Goal: Task Accomplishment & Management: Manage account settings

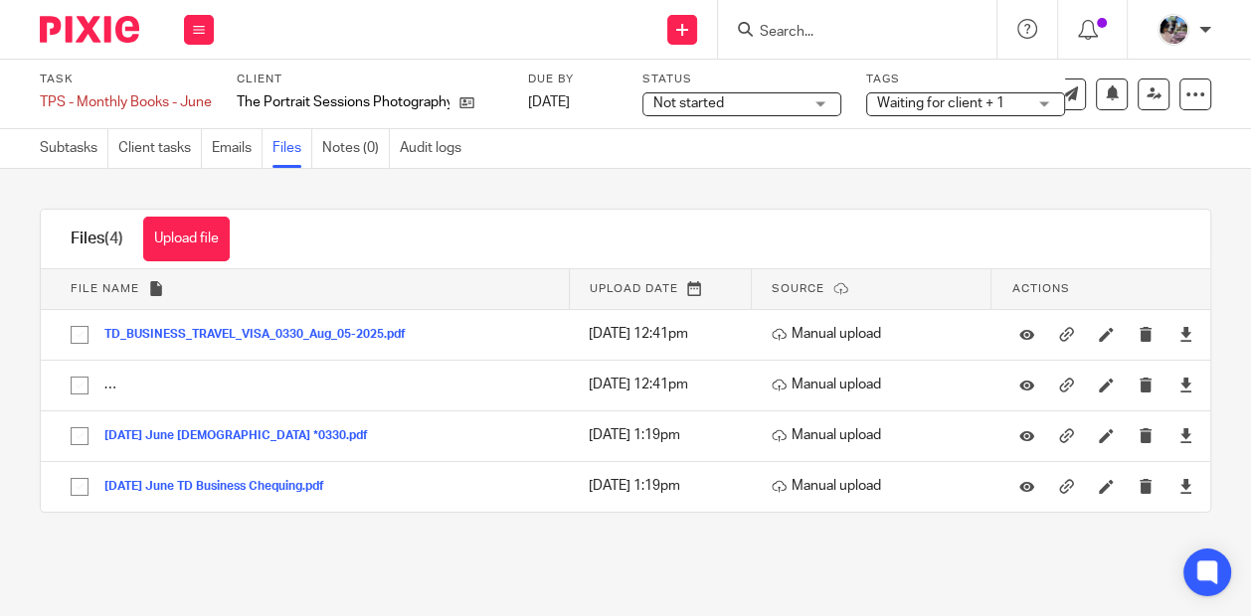
click at [808, 36] on input "Search" at bounding box center [847, 33] width 179 height 18
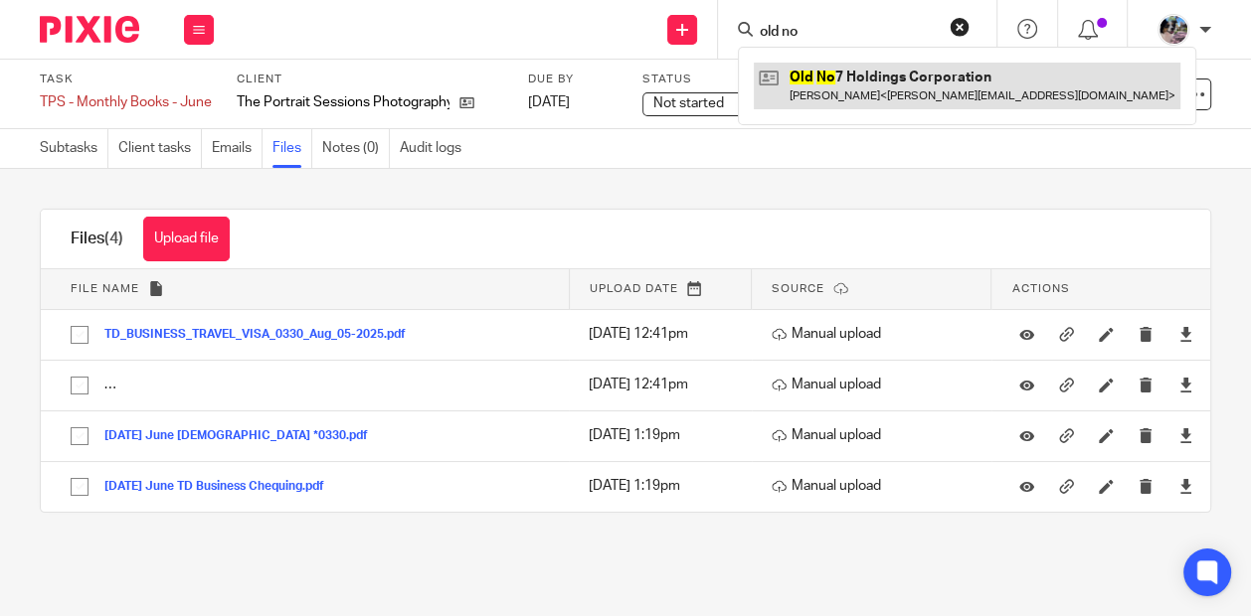
type input "old no"
click at [847, 101] on link at bounding box center [967, 86] width 427 height 46
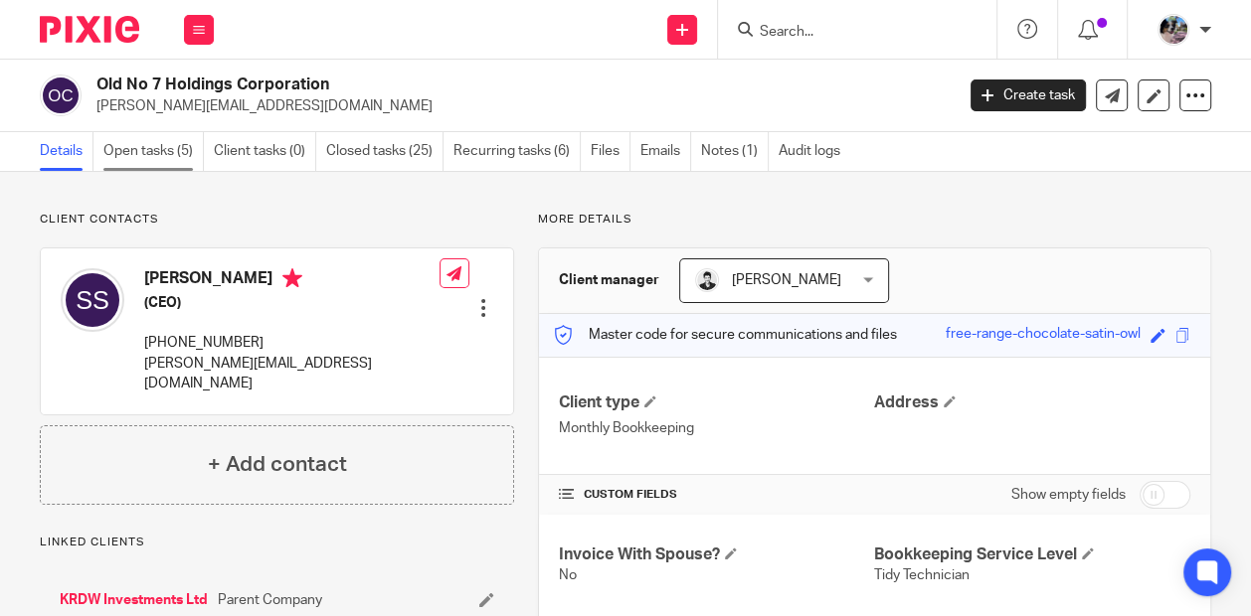
click at [138, 149] on link "Open tasks (5)" at bounding box center [153, 151] width 100 height 39
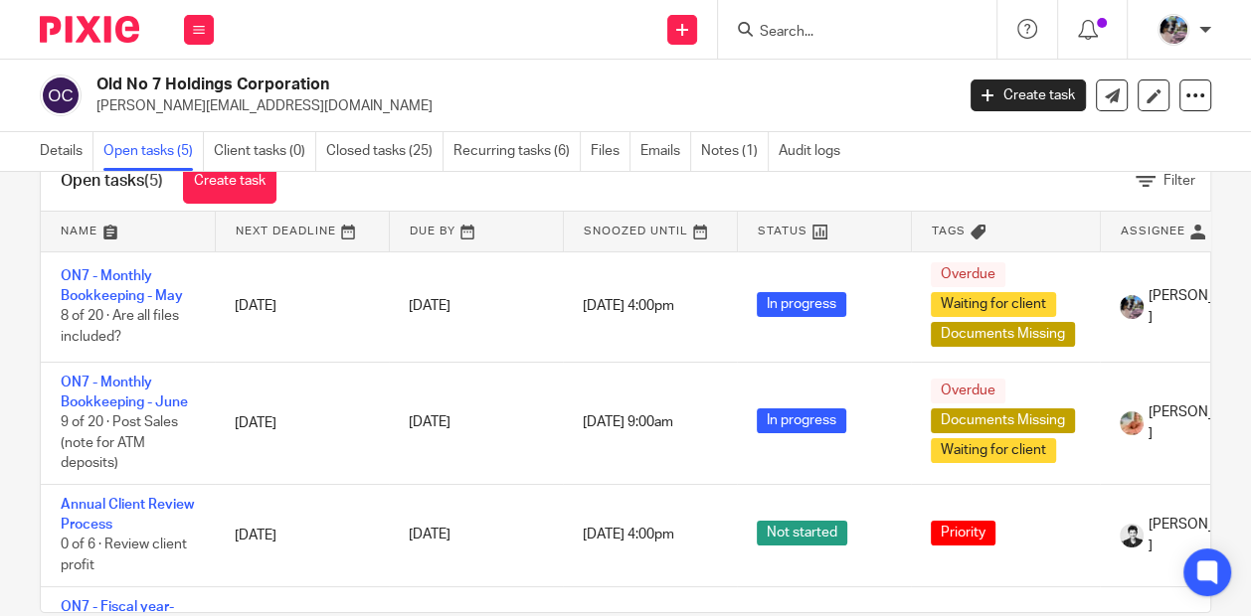
scroll to position [95, 0]
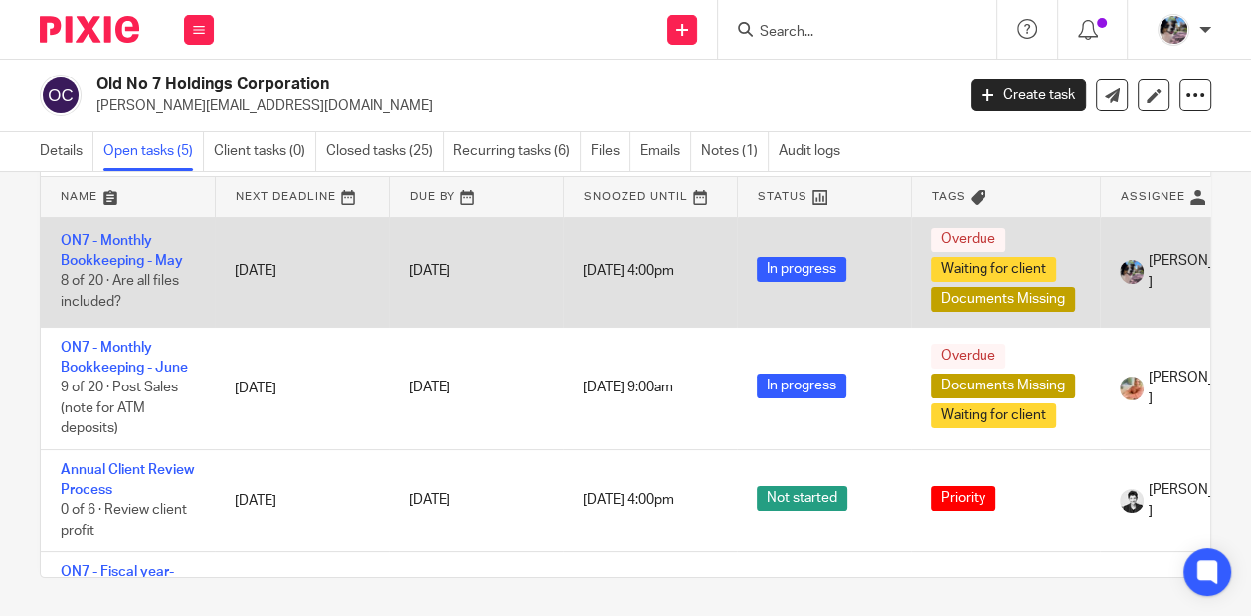
click at [116, 248] on td "ON7 - Monthly Bookkeeping - May 8 of 20 · Are all files included?" at bounding box center [128, 272] width 174 height 110
click at [113, 241] on link "ON7 - Monthly Bookkeeping - May" at bounding box center [122, 252] width 122 height 34
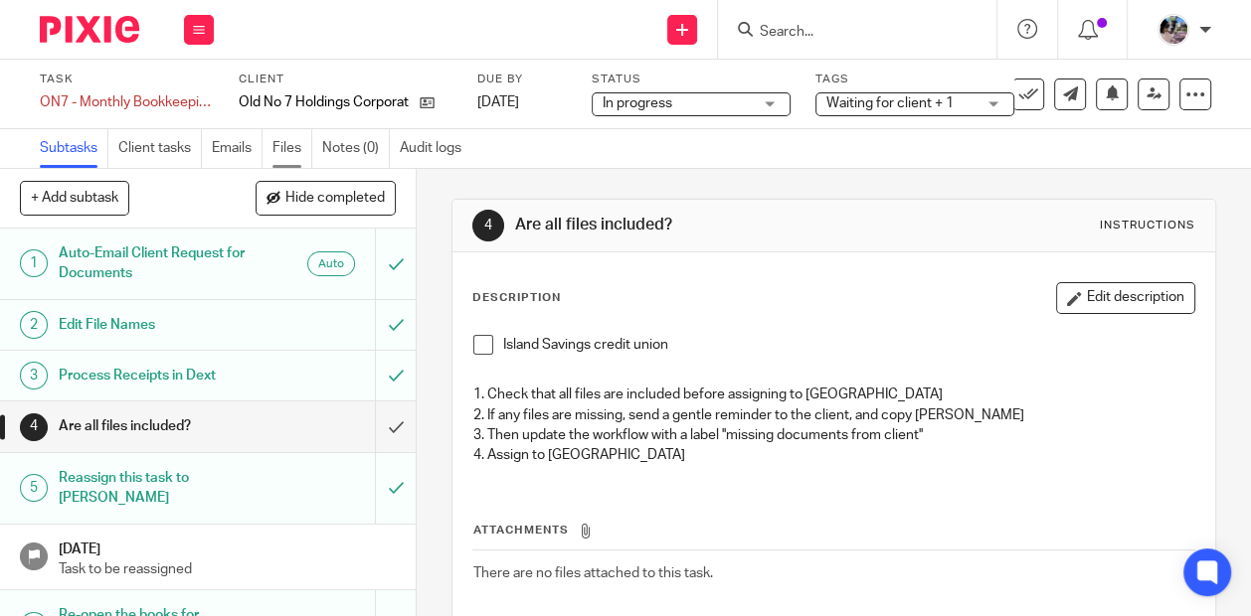
click at [285, 148] on link "Files" at bounding box center [292, 148] width 40 height 39
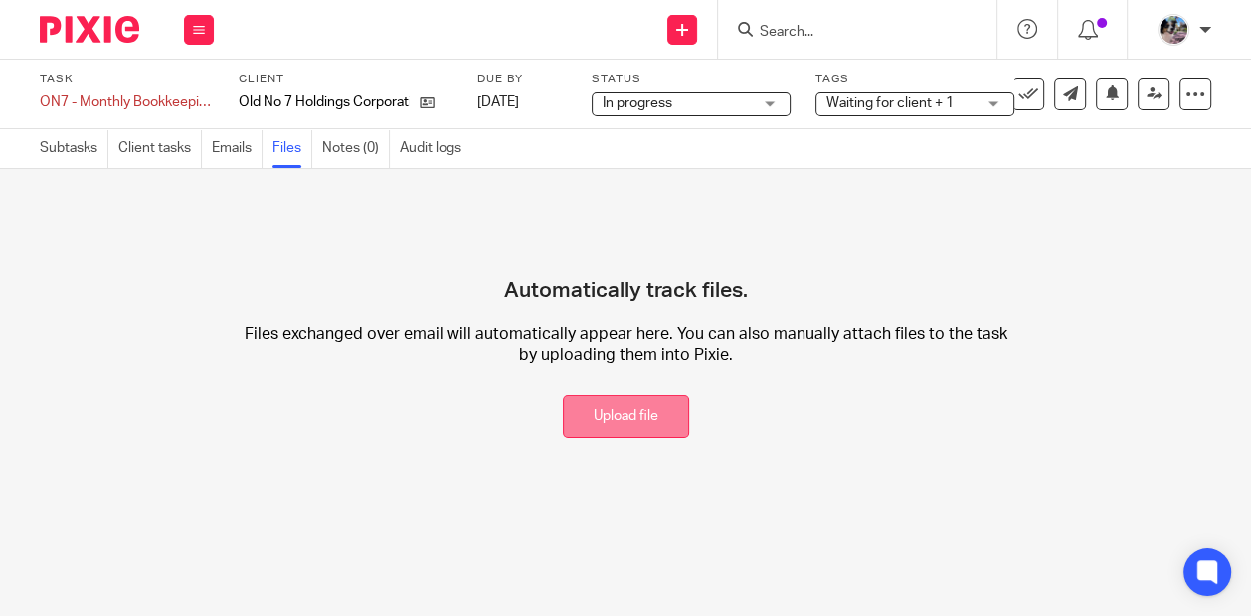
click at [609, 419] on button "Upload file" at bounding box center [626, 417] width 126 height 43
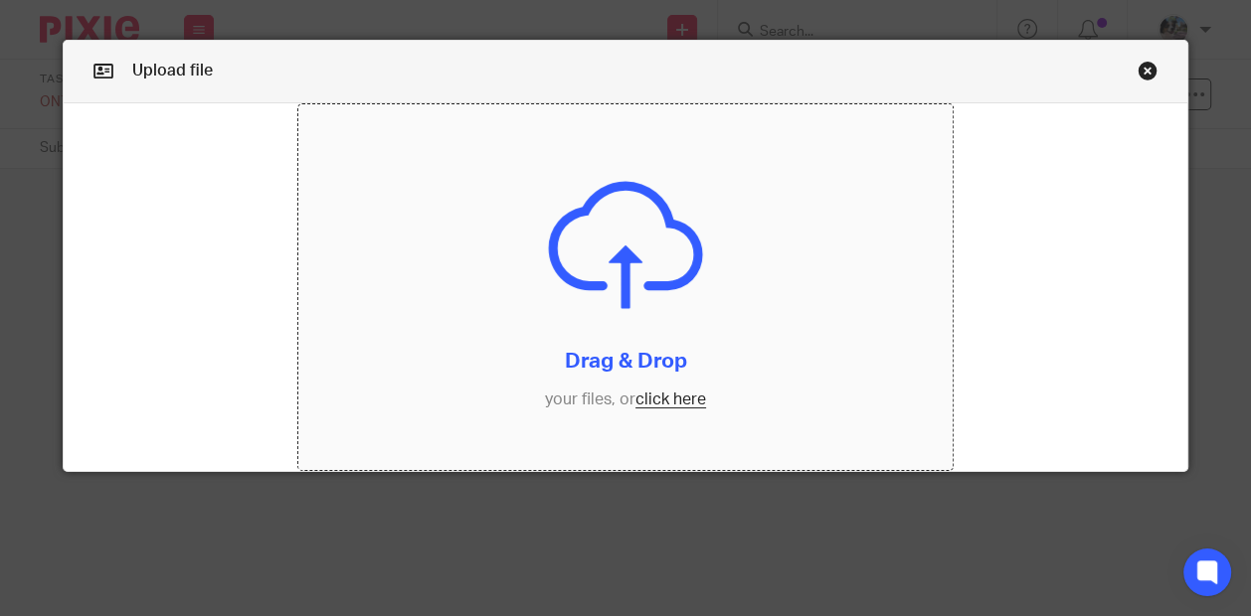
click at [659, 394] on input "file" at bounding box center [624, 287] width 653 height 367
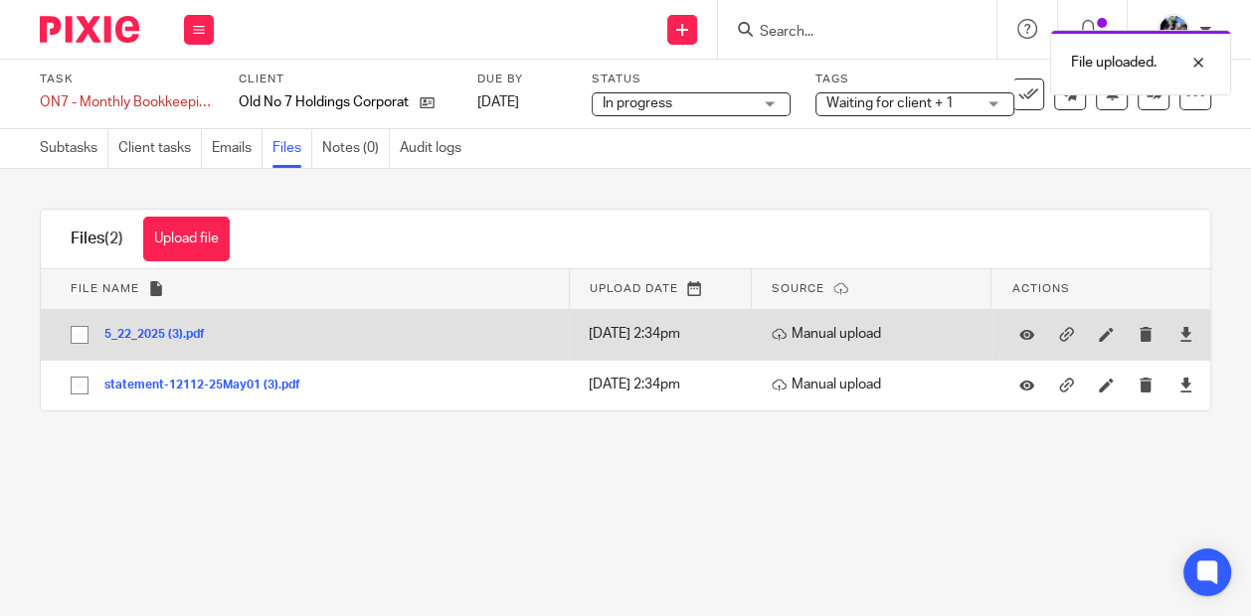
click at [162, 334] on button "5_22_2025 (3).pdf" at bounding box center [161, 335] width 115 height 14
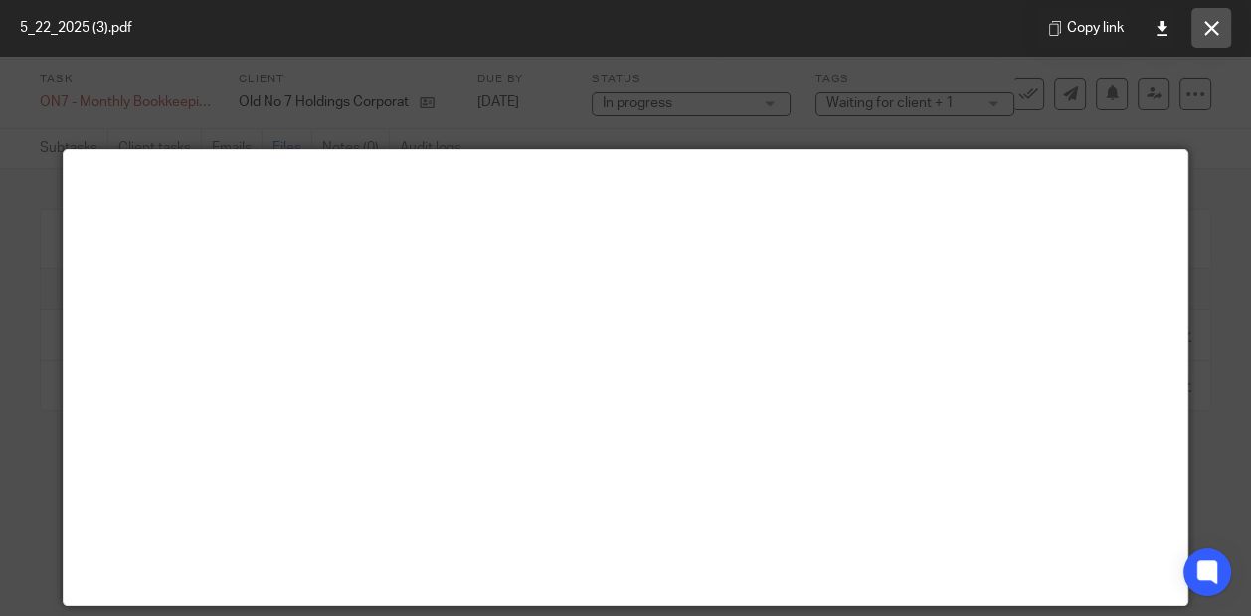
click at [1213, 19] on button at bounding box center [1211, 28] width 40 height 40
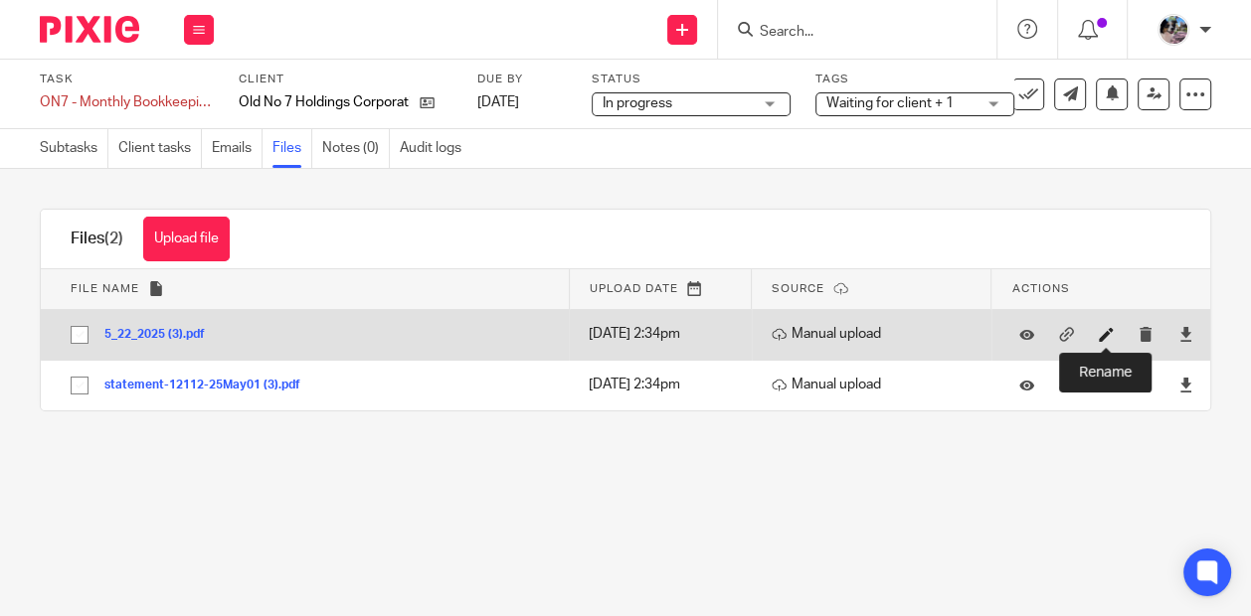
click at [1106, 332] on icon at bounding box center [1106, 334] width 15 height 15
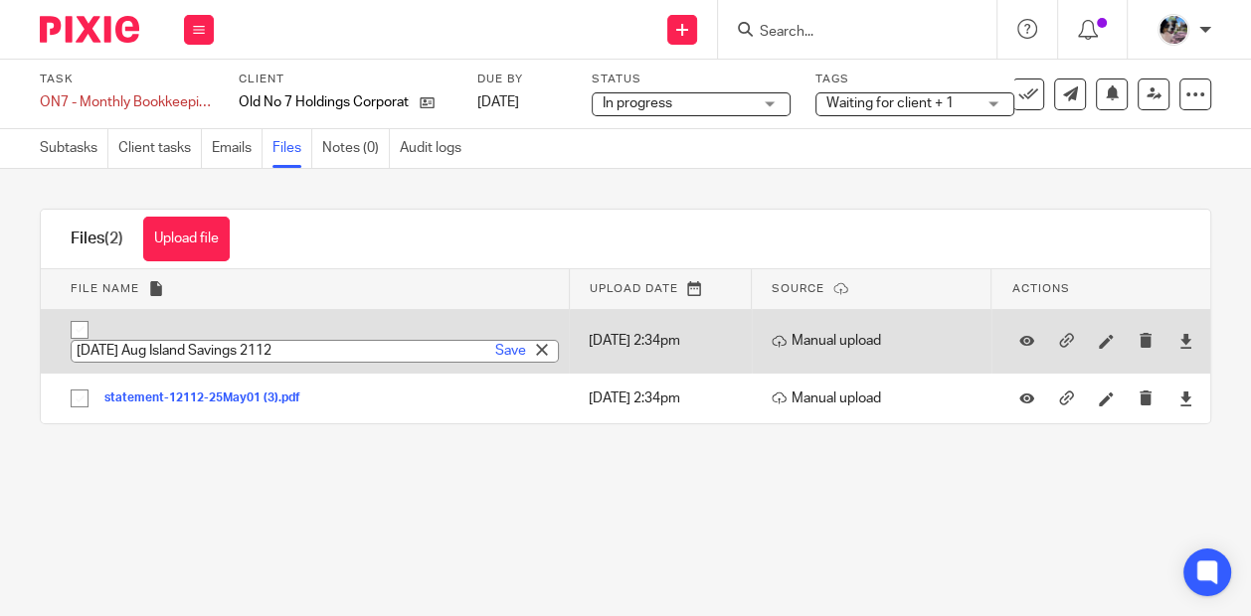
click at [130, 350] on input "2024-08-31 Aug Island Savings 2112" at bounding box center [315, 351] width 488 height 23
click at [107, 355] on input "2024-05-22 Aug Island Savings 2112" at bounding box center [315, 351] width 488 height 23
click at [170, 356] on input "2025-05-22 Aug Island Savings 2112" at bounding box center [315, 351] width 488 height 23
type input "2025-05-22 May Island Savings 2112"
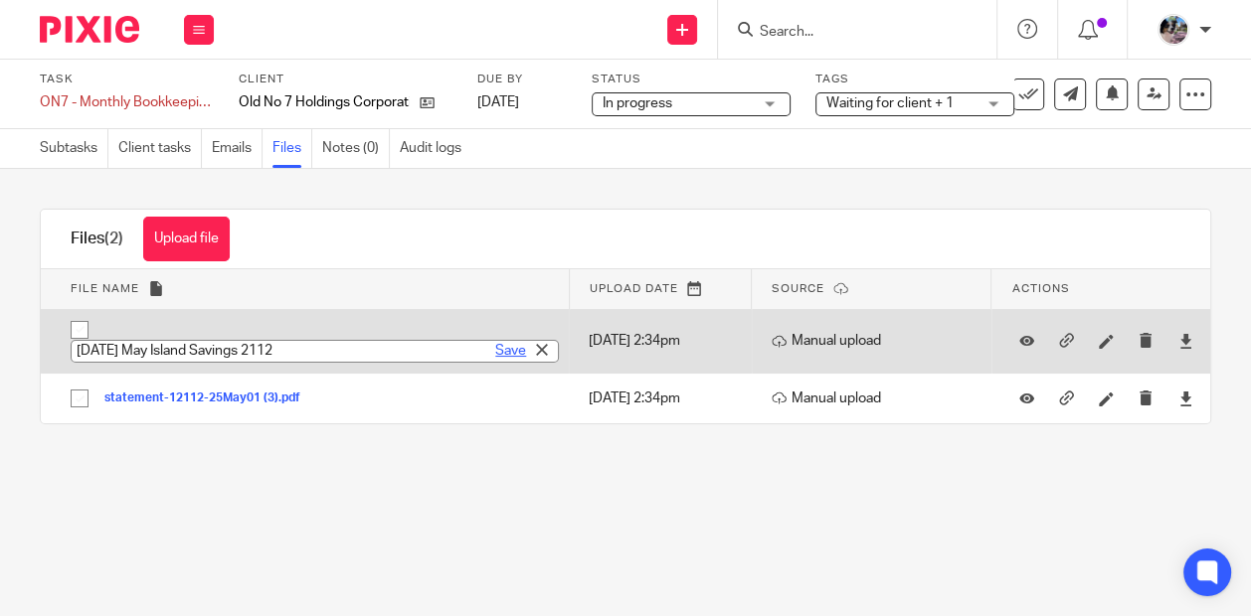
click at [502, 354] on link "Save" at bounding box center [510, 351] width 31 height 20
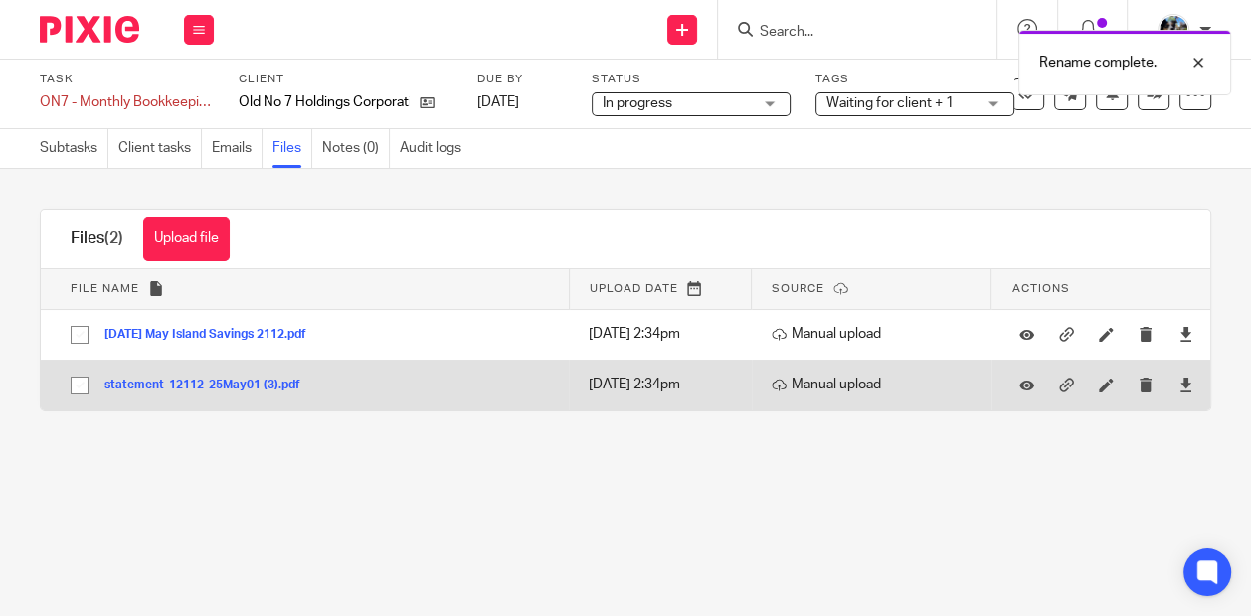
click at [201, 395] on td "statement-12112-25May01 (3).pdf statement-12112-25May01 (3) Save" at bounding box center [305, 385] width 528 height 51
click at [201, 383] on button "statement-12112-25May01 (3).pdf" at bounding box center [209, 386] width 211 height 14
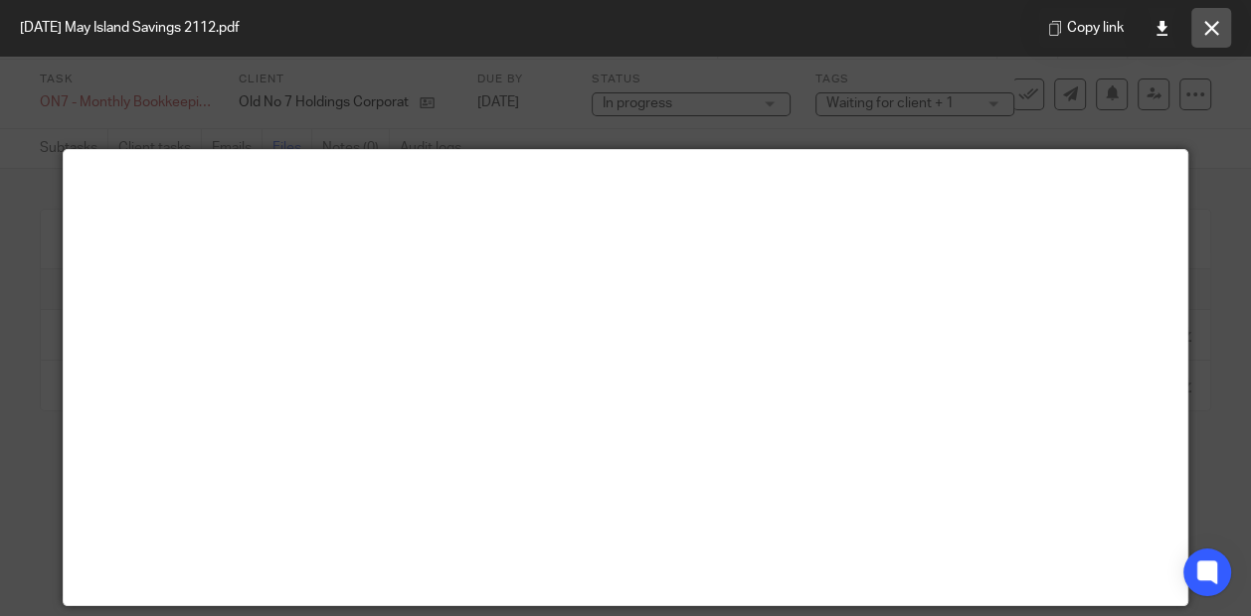
click at [1209, 24] on icon at bounding box center [1211, 28] width 15 height 15
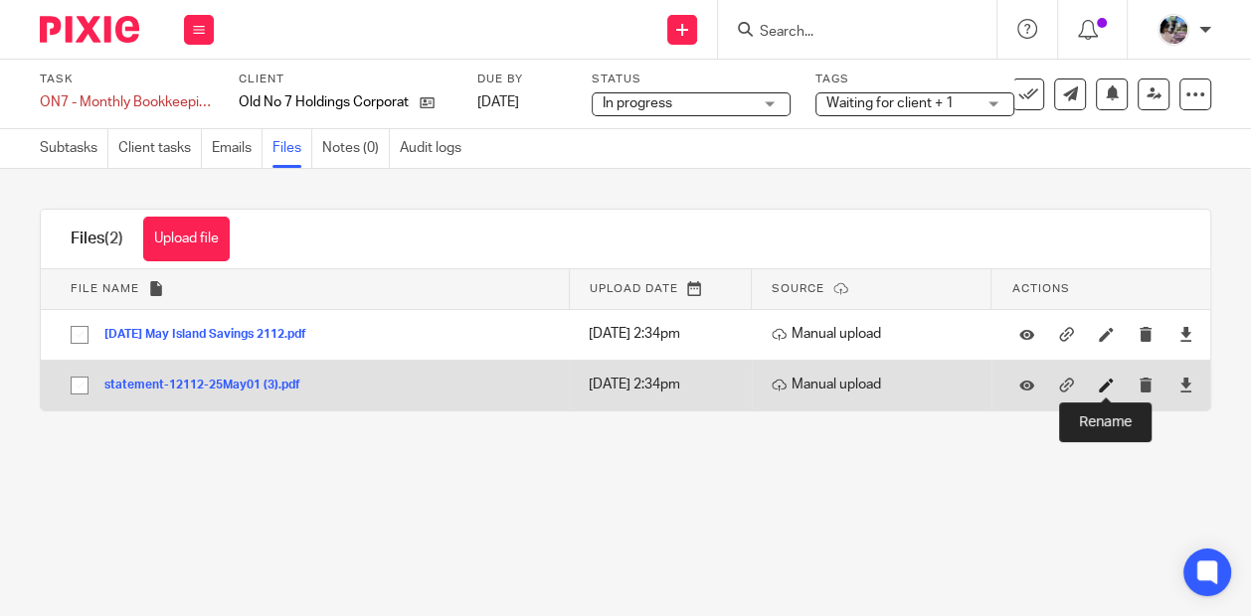
click at [1109, 385] on icon at bounding box center [1106, 385] width 15 height 15
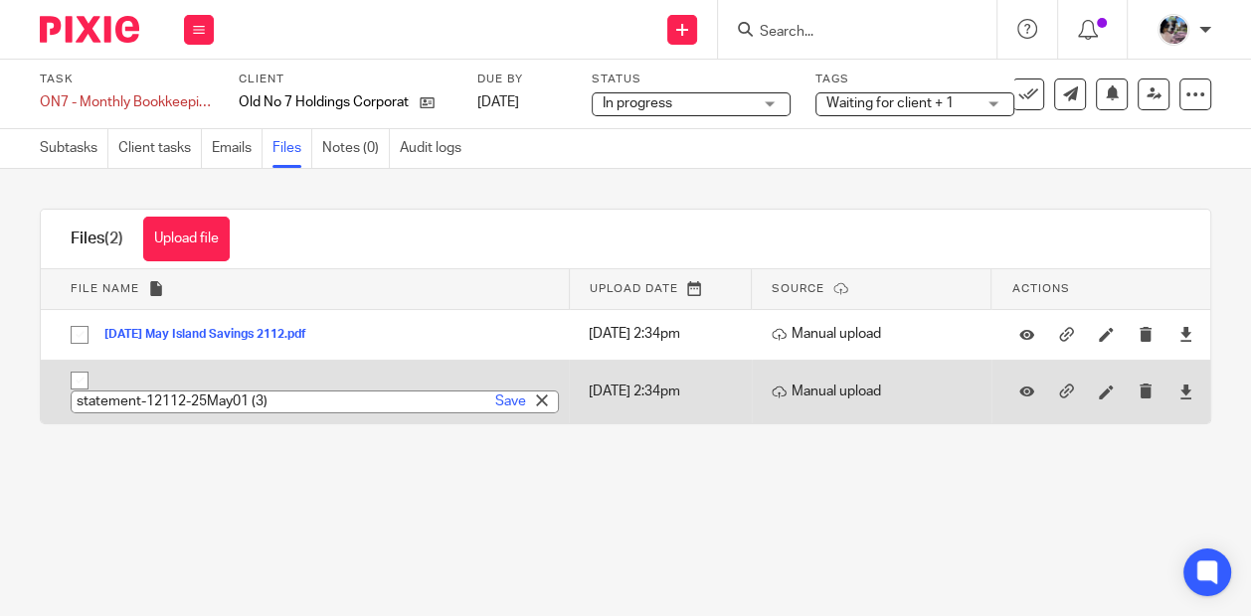
click at [222, 401] on input "statement-12112-25May01 (3)" at bounding box center [315, 402] width 488 height 23
paste input "2024-10-22 Oct Island Savings MC 0677"
click at [105, 401] on input "2024-10-22 Oct Island Savings MC 0677" at bounding box center [315, 402] width 488 height 23
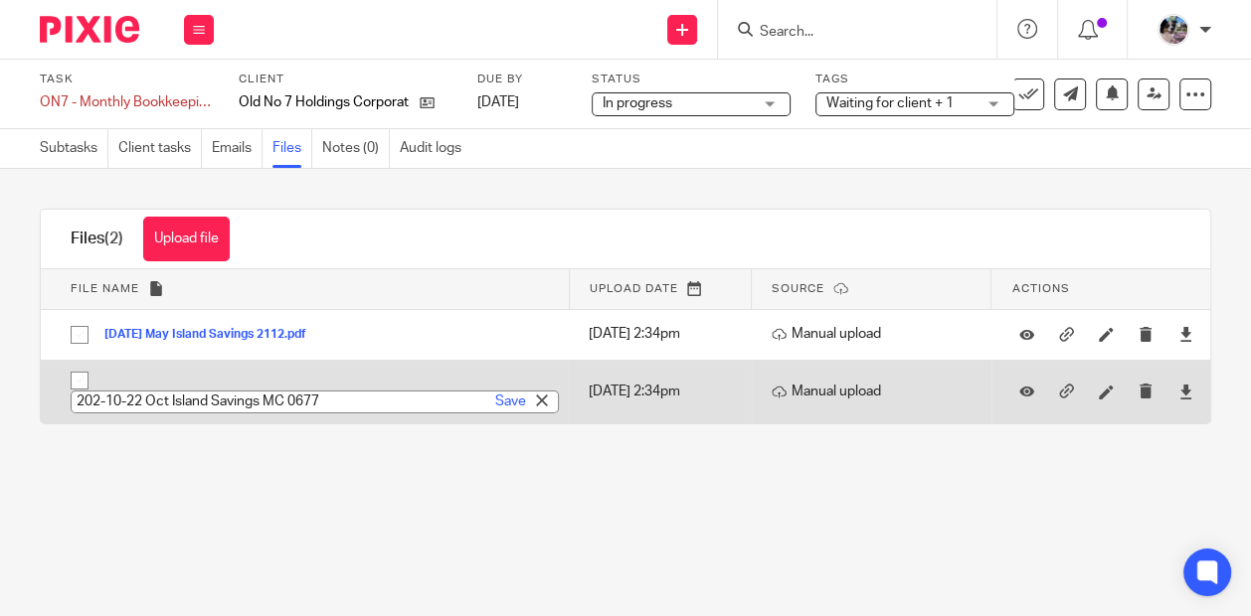
click at [206, 401] on input "202-10-22 Oct Island Savings MC 0677" at bounding box center [315, 402] width 488 height 23
paste input "4-08-31 Aug Island Savings 2112"
click at [126, 405] on input "2024-08-31 Aug Island Savings 2112" at bounding box center [315, 402] width 488 height 23
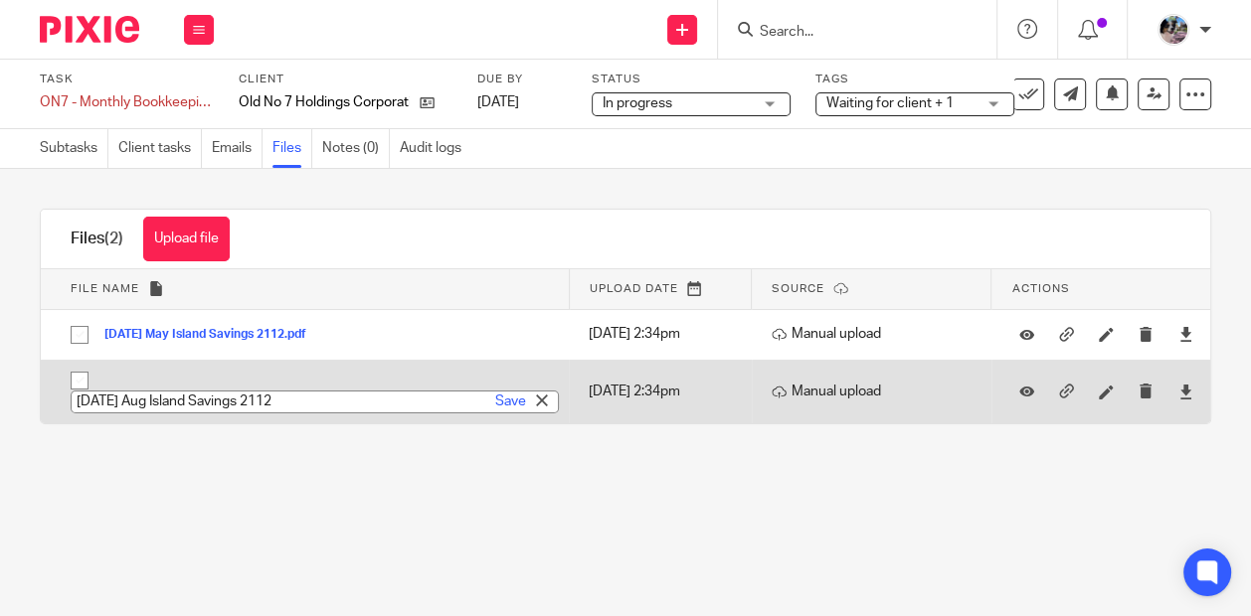
click at [110, 398] on input "2024-05-31 Aug Island Savings 2112" at bounding box center [315, 402] width 488 height 23
click at [170, 395] on input "2025-05-31 Aug Island Savings 2112" at bounding box center [315, 402] width 488 height 23
type input "2025-05-31 May Island Savings 2112"
click at [497, 397] on link "Save" at bounding box center [510, 402] width 31 height 20
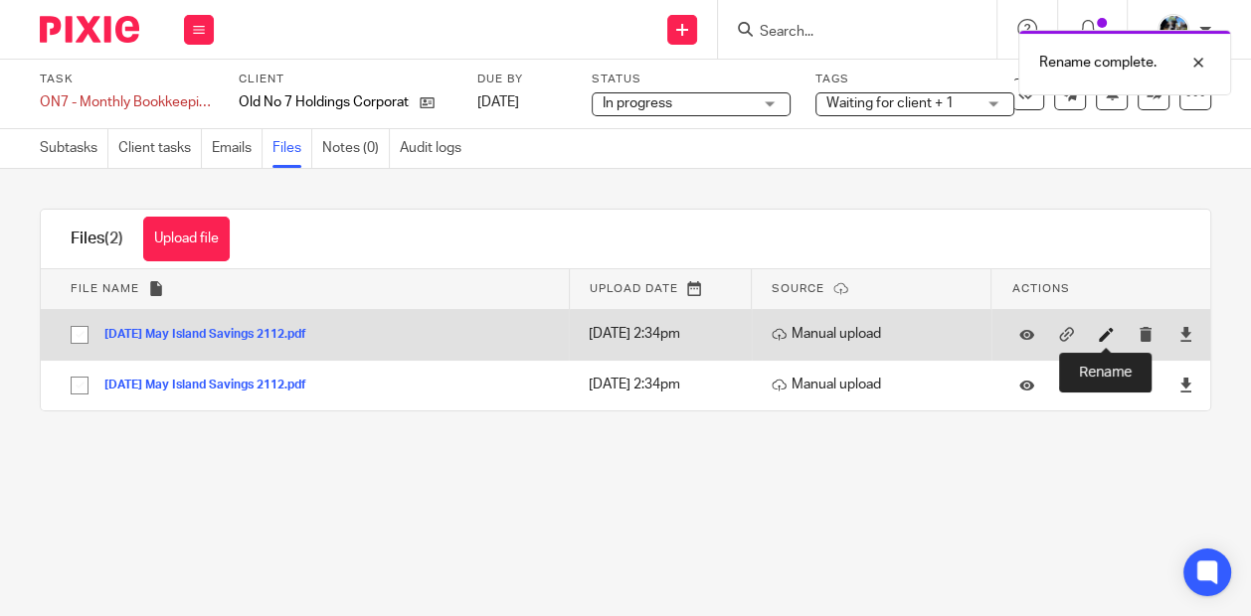
click at [1103, 333] on icon at bounding box center [1106, 334] width 15 height 15
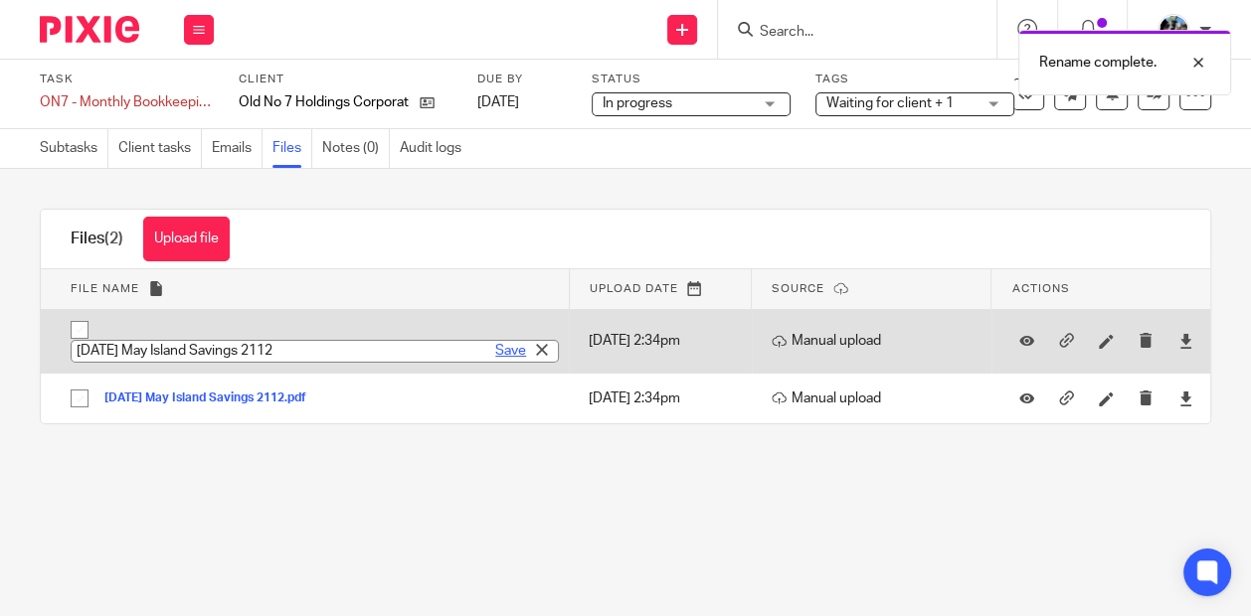
paste input "4-10-22 Oct Island Savings MC 0677"
click at [133, 348] on input "2024-10-22 Oct Island Savings MC 0677" at bounding box center [315, 351] width 488 height 23
click at [106, 353] on input "2024-05-22 Oct Island Savings MC 0677" at bounding box center [315, 351] width 488 height 23
click at [171, 352] on input "2025-05-22 Oct Island Savings MC 0677" at bounding box center [315, 351] width 488 height 23
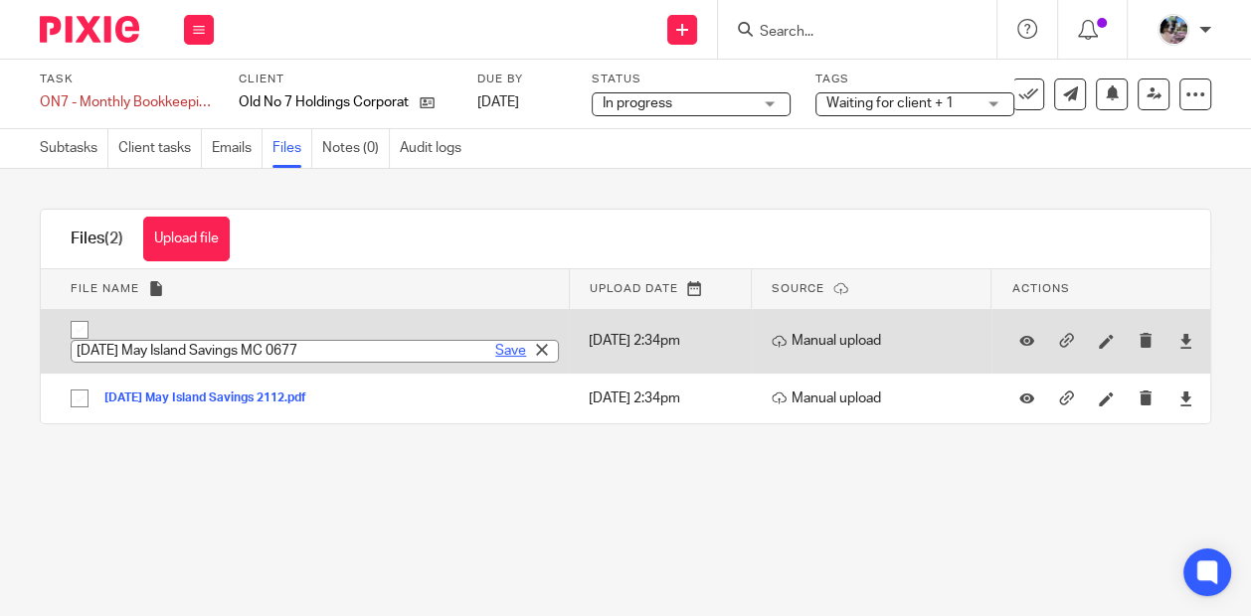
type input "2025-05-22 May Island Savings MC 0677"
click at [503, 351] on link "Save" at bounding box center [510, 351] width 31 height 20
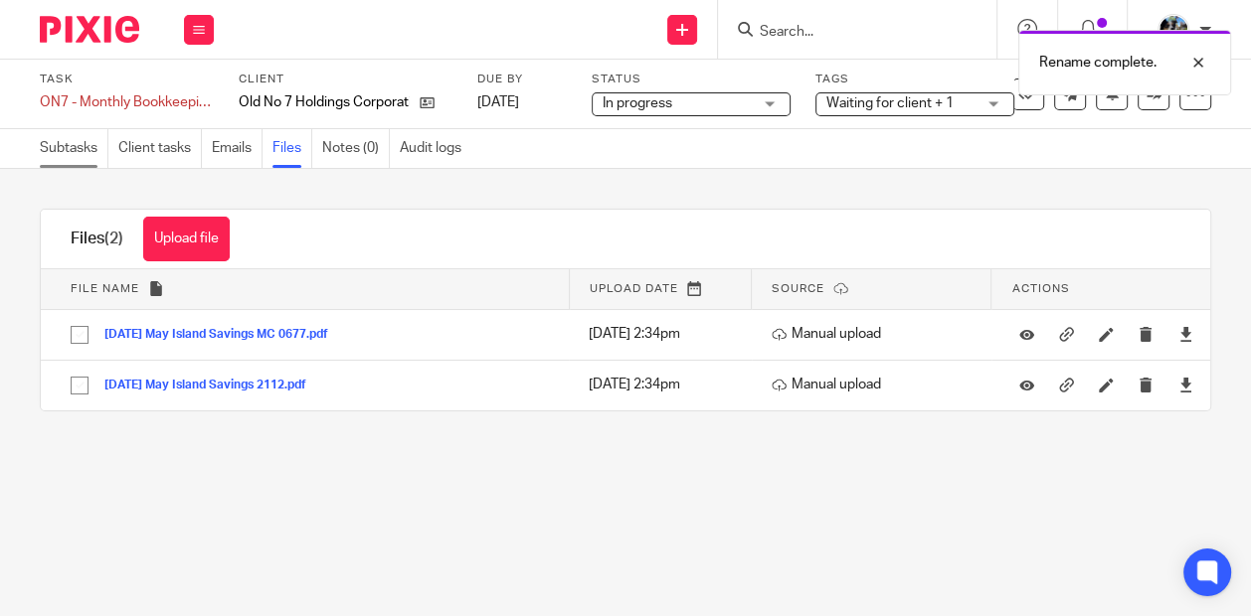
click at [68, 151] on link "Subtasks" at bounding box center [74, 148] width 69 height 39
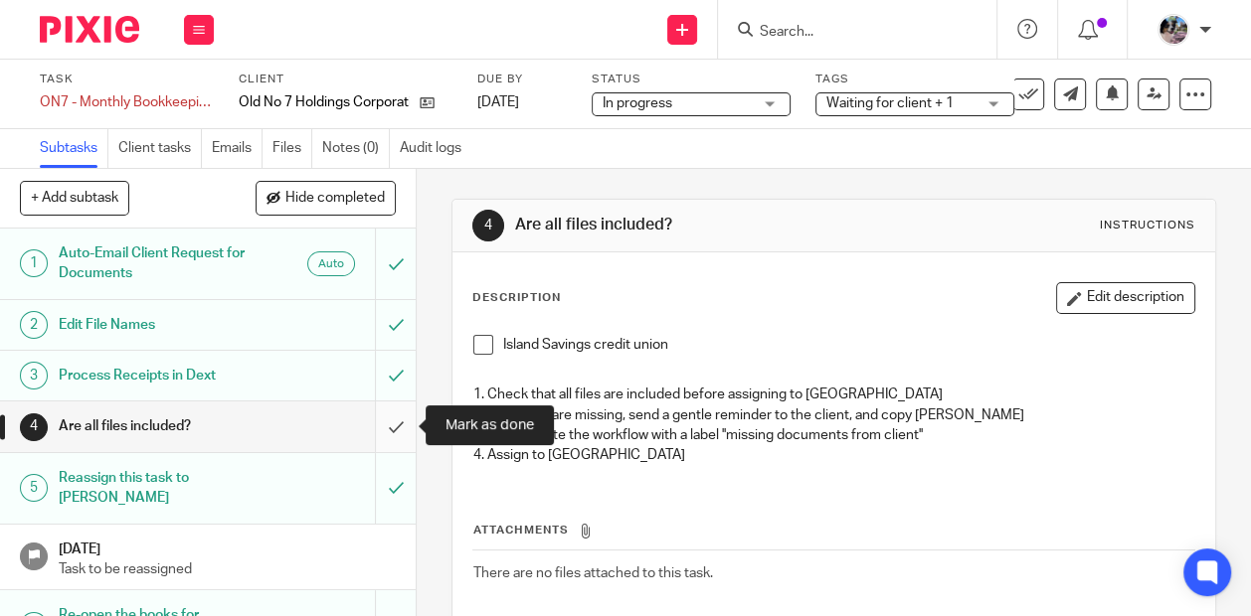
click at [389, 429] on input "submit" at bounding box center [208, 427] width 416 height 50
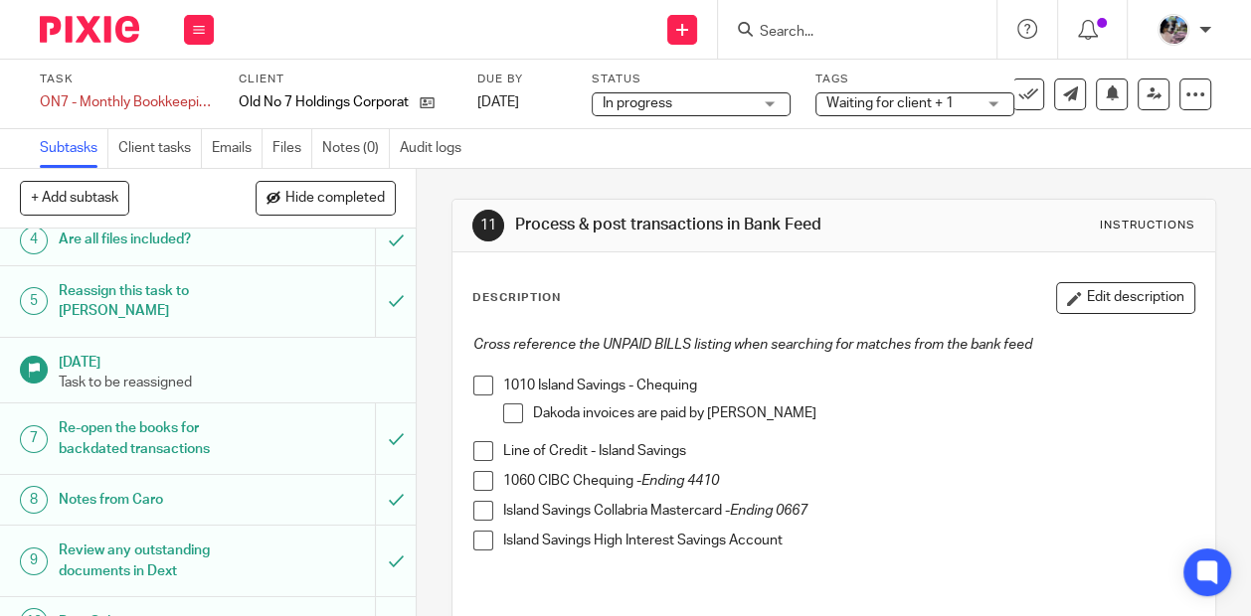
scroll to position [227, 0]
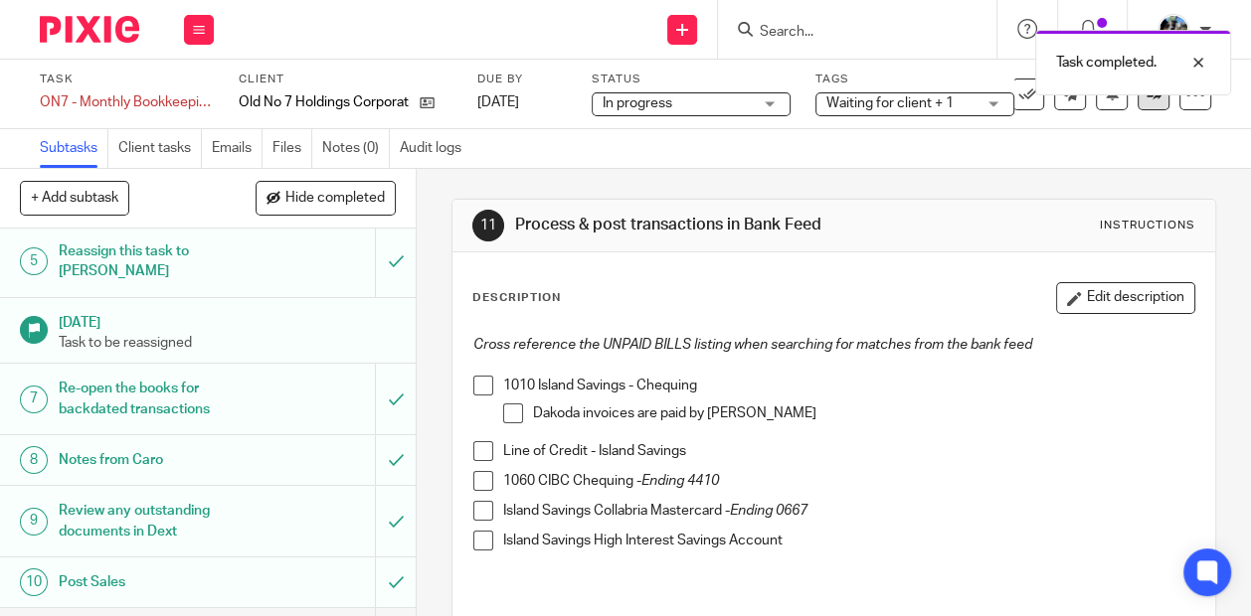
click at [1148, 98] on icon at bounding box center [1153, 93] width 15 height 15
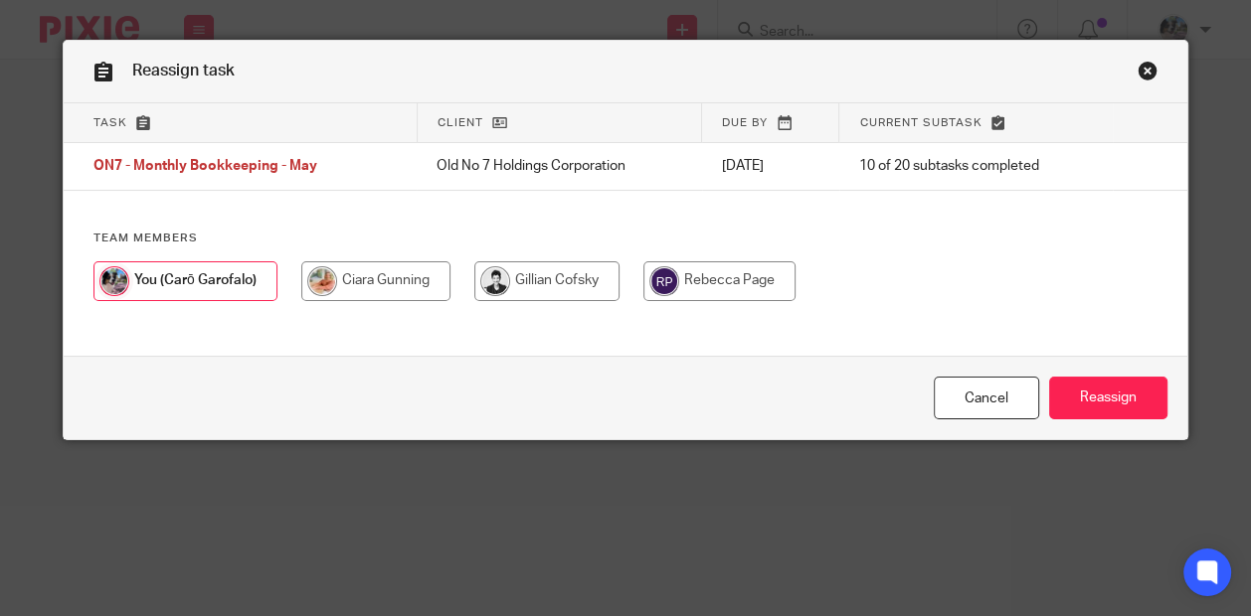
click at [400, 280] on input "radio" at bounding box center [375, 281] width 149 height 40
radio input "true"
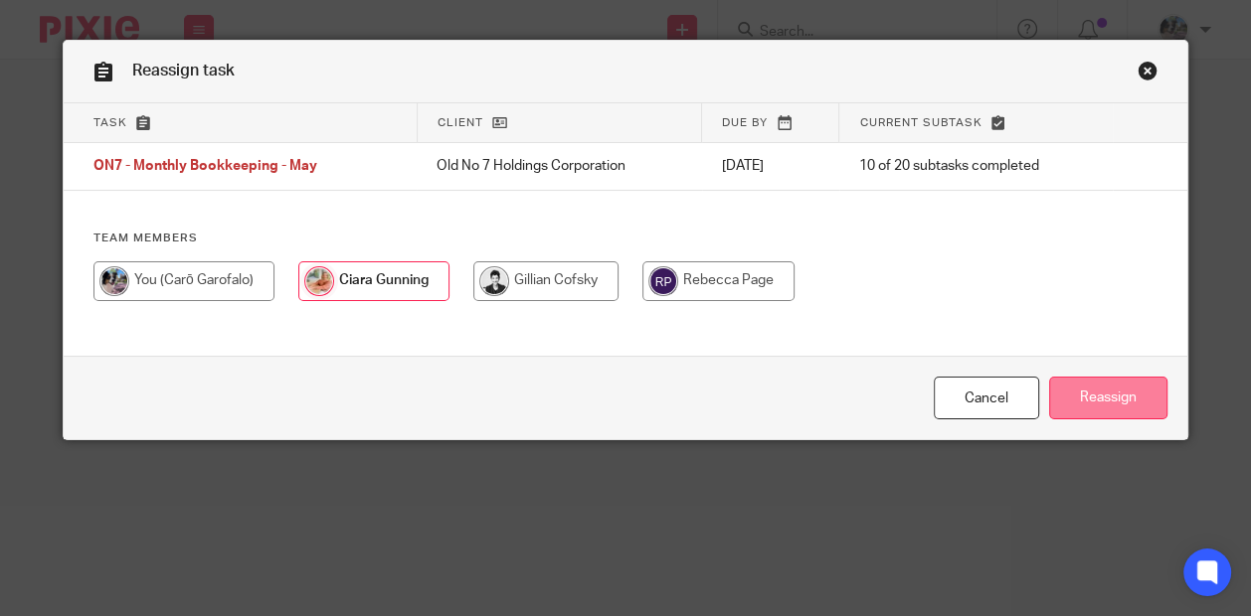
click at [1119, 383] on input "Reassign" at bounding box center [1108, 398] width 118 height 43
